Goal: Information Seeking & Learning: Learn about a topic

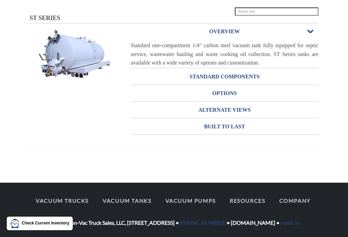
scroll to position [56, 0]
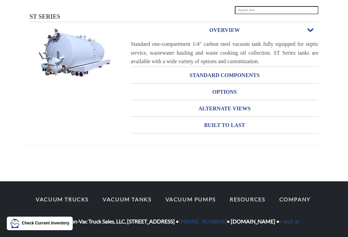
click at [17, 116] on section "ST SERIES ST SERIES OVERVIEW Open or Close Standard one-compartment 1/4" carbon…" at bounding box center [174, 81] width 348 height 155
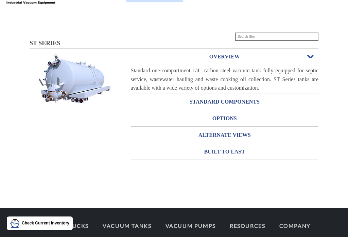
scroll to position [0, 0]
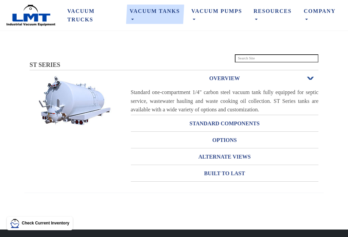
click at [252, 123] on h3 "STANDARD COMPONENTS" at bounding box center [225, 123] width 188 height 11
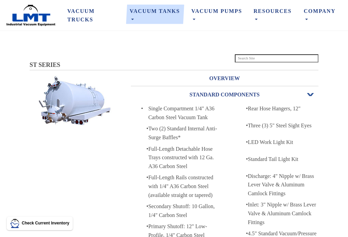
click at [230, 79] on h3 "OVERVIEW" at bounding box center [225, 78] width 188 height 11
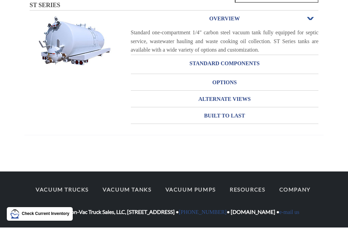
scroll to position [56, 0]
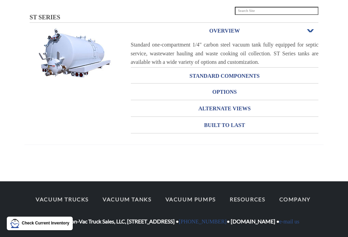
click at [230, 87] on h3 "OPTIONS" at bounding box center [225, 92] width 188 height 11
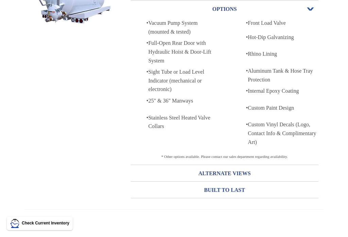
scroll to position [102, 0]
click at [314, 9] on span "Open or Close" at bounding box center [310, 8] width 9 height 5
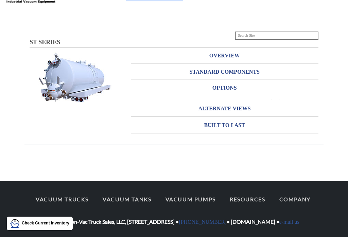
scroll to position [26, 0]
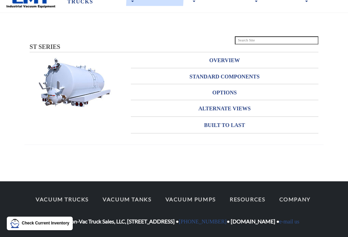
click at [233, 55] on h3 "OVERVIEW" at bounding box center [225, 60] width 188 height 11
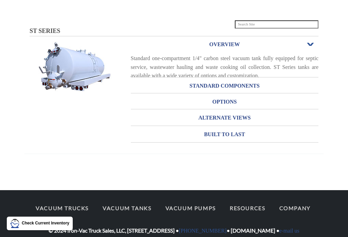
scroll to position [55, 0]
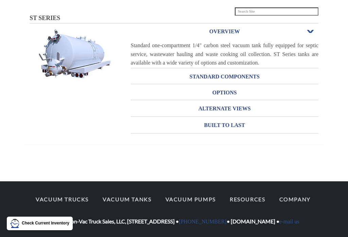
click at [226, 87] on h3 "OPTIONS" at bounding box center [225, 92] width 188 height 11
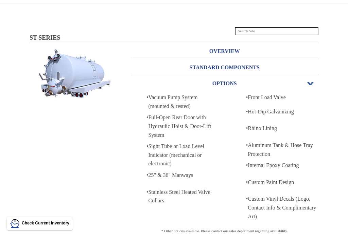
scroll to position [0, 0]
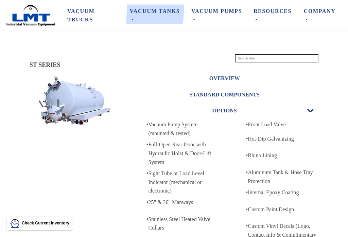
click at [233, 110] on h3 "OPTIONS" at bounding box center [225, 110] width 188 height 11
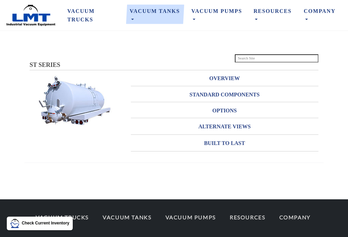
click at [238, 144] on h3 "BUILT TO LAST" at bounding box center [225, 143] width 188 height 11
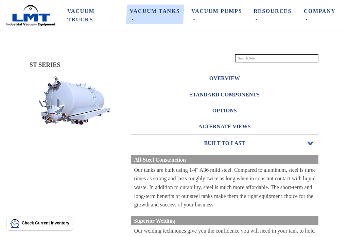
click at [244, 126] on h3 "ALTERNATE VIEWS" at bounding box center [225, 126] width 188 height 11
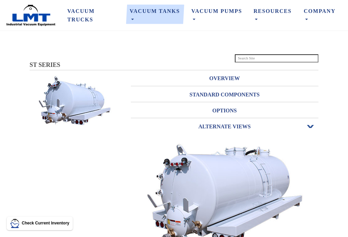
click at [251, 94] on h3 "STANDARD COMPONENTS" at bounding box center [225, 94] width 188 height 11
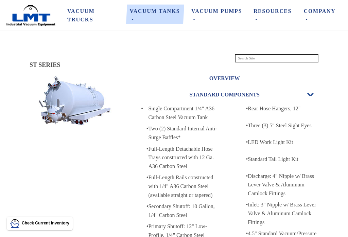
click at [207, 77] on h3 "OVERVIEW" at bounding box center [225, 78] width 188 height 11
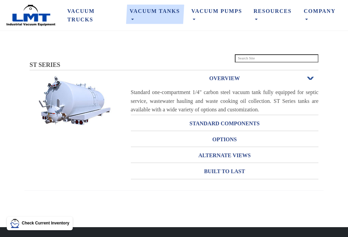
click at [0, 0] on link "ST - Septic Service" at bounding box center [0, 0] width 0 height 0
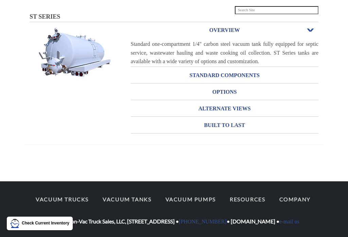
scroll to position [56, 0]
